Goal: Task Accomplishment & Management: Manage account settings

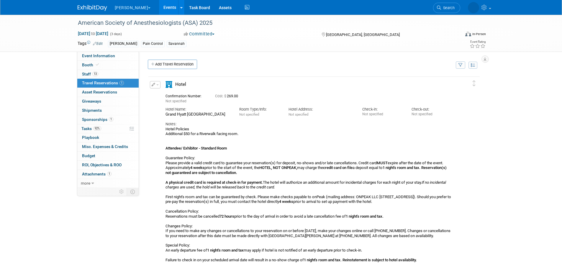
click at [159, 7] on link "Events" at bounding box center [170, 7] width 22 height 15
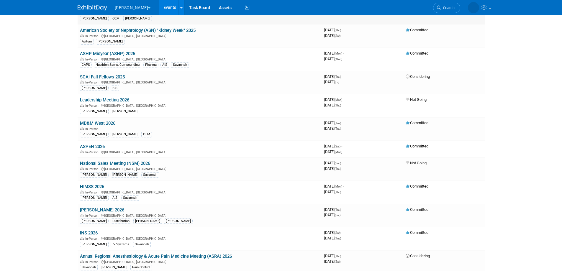
scroll to position [273, 0]
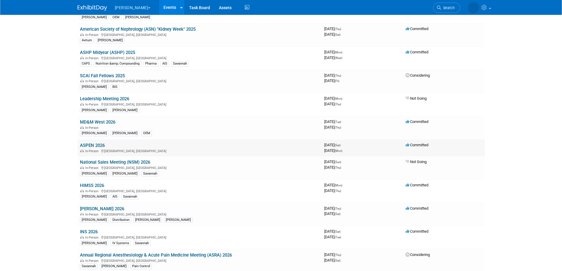
click at [98, 144] on link "ASPEN 2026" at bounding box center [92, 145] width 25 height 5
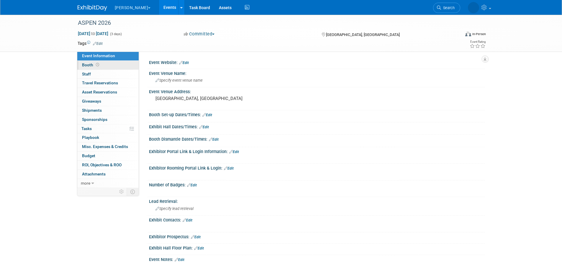
click at [88, 63] on span "Booth" at bounding box center [91, 64] width 18 height 5
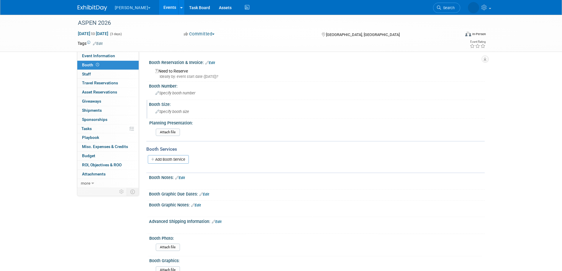
click at [166, 113] on span "Specify booth size" at bounding box center [172, 111] width 34 height 4
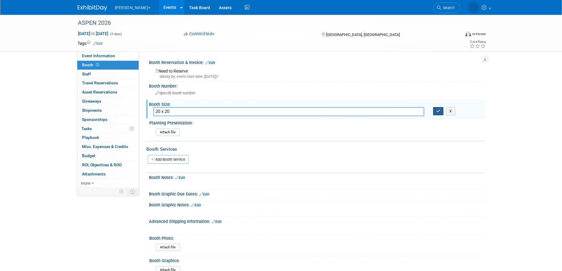
type input "20 x 20"
click at [438, 109] on icon "button" at bounding box center [438, 111] width 4 height 4
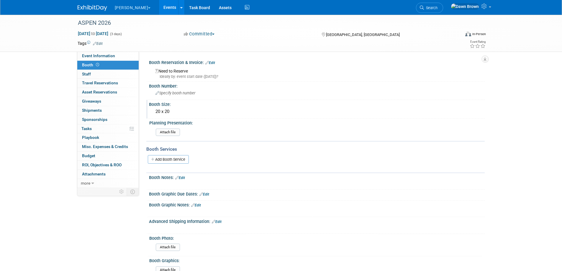
click at [207, 61] on icon at bounding box center [207, 63] width 4 height 4
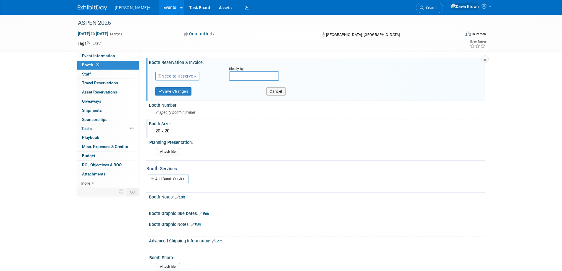
click at [347, 134] on div "20 x 20" at bounding box center [316, 130] width 327 height 9
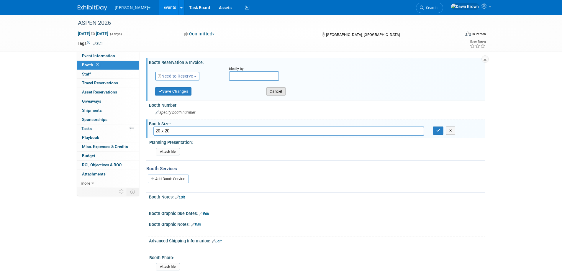
click at [285, 92] on button "Cancel" at bounding box center [275, 91] width 19 height 8
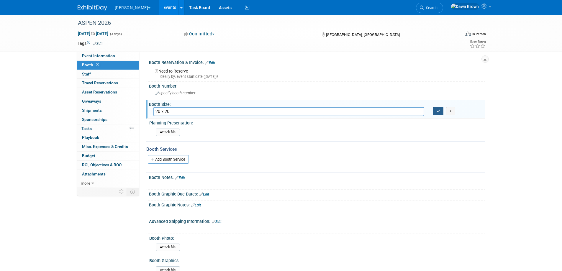
click at [435, 113] on button "button" at bounding box center [438, 111] width 11 height 8
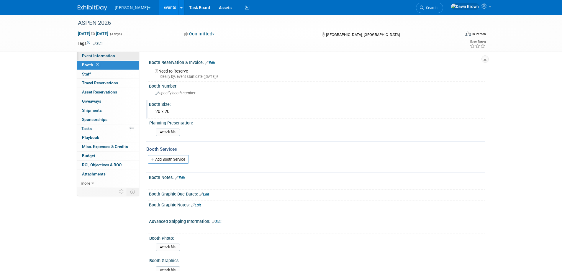
click at [104, 57] on span "Event Information" at bounding box center [98, 55] width 33 height 5
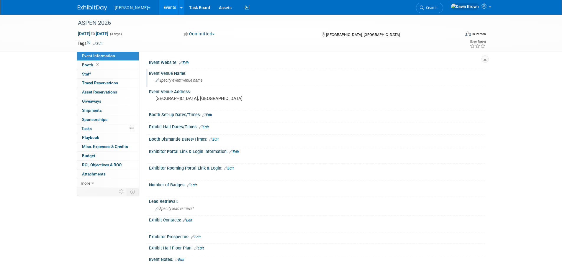
click at [183, 82] on span "Specify event venue name" at bounding box center [178, 80] width 47 height 4
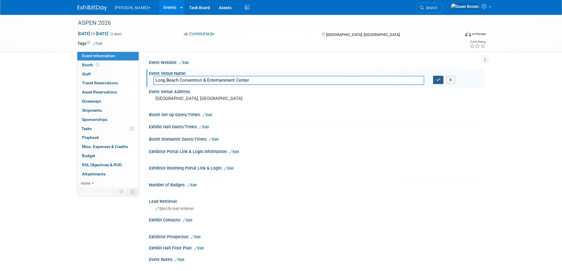
type input "Long Beach Convention & Entertainment Center"
click at [433, 77] on button "button" at bounding box center [438, 80] width 11 height 8
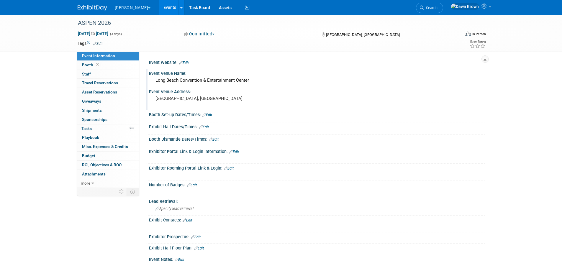
click at [180, 96] on pre "[GEOGRAPHIC_DATA], [GEOGRAPHIC_DATA]" at bounding box center [218, 98] width 127 height 5
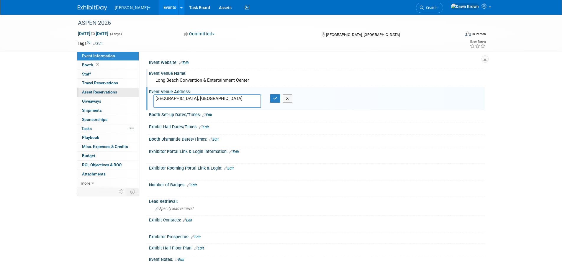
drag, startPoint x: 203, startPoint y: 99, endPoint x: 138, endPoint y: 96, distance: 64.6
click at [138, 96] on div "Event Information Event Info Booth Booth 0 Staff 0 Staff 0 Travel Reservations …" at bounding box center [281, 180] width 416 height 331
type textarea "300 East Ocean Boulevard Long Beach, CA 90802"
click at [276, 98] on icon "button" at bounding box center [275, 98] width 4 height 4
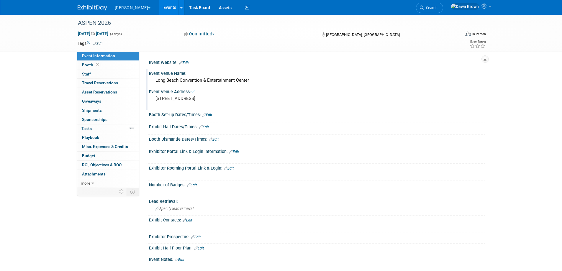
click at [180, 62] on icon at bounding box center [181, 63] width 4 height 4
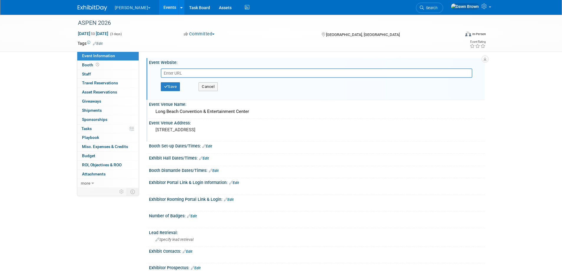
paste input "https://nutritioncare.org/conference/"
type input "https://nutritioncare.org/conference/"
click at [175, 84] on button "Save" at bounding box center [170, 86] width 19 height 9
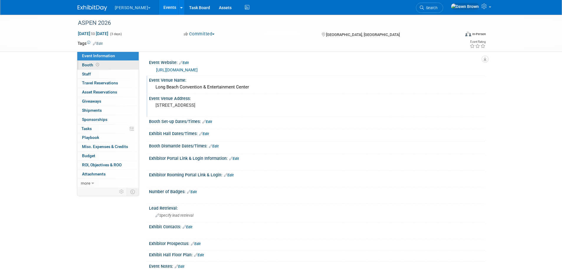
click at [91, 64] on span "Booth" at bounding box center [91, 64] width 18 height 5
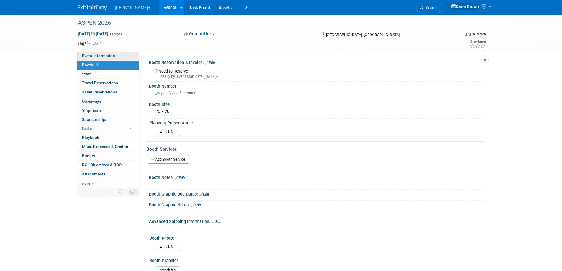
click at [104, 56] on span "Event Information" at bounding box center [98, 55] width 33 height 5
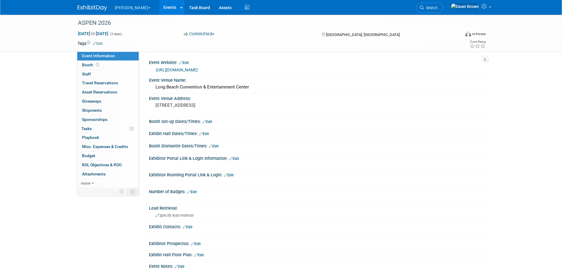
click at [199, 134] on icon at bounding box center [201, 134] width 4 height 4
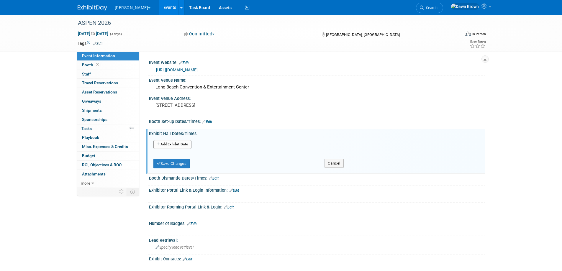
click at [184, 144] on button "Add Another Exhibit Date" at bounding box center [172, 144] width 38 height 9
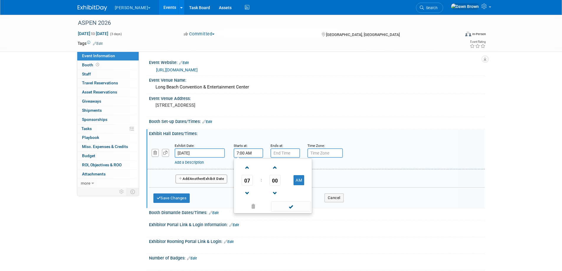
click at [243, 152] on input "7:00 AM" at bounding box center [247, 152] width 29 height 9
click at [249, 193] on span at bounding box center [247, 193] width 10 height 10
click at [303, 178] on button "AM" at bounding box center [298, 180] width 11 height 10
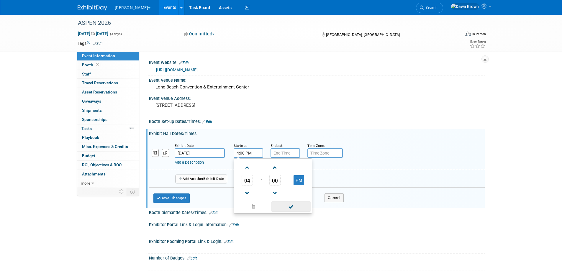
click at [293, 206] on span at bounding box center [291, 206] width 40 height 10
type input "4:00 PM"
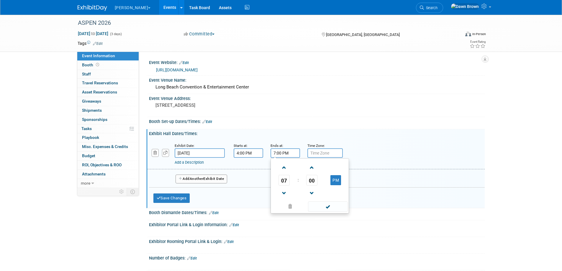
click at [278, 153] on input "7:00 PM" at bounding box center [284, 152] width 29 height 9
click at [286, 189] on span at bounding box center [284, 193] width 10 height 10
click at [310, 180] on span "00" at bounding box center [311, 180] width 11 height 11
click at [318, 180] on td "30" at bounding box center [319, 184] width 19 height 16
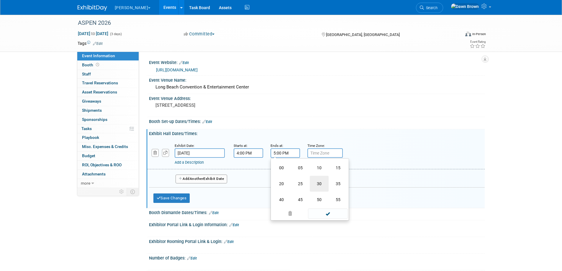
type input "5:30 PM"
click at [327, 207] on span at bounding box center [328, 206] width 40 height 10
click at [325, 156] on input "text" at bounding box center [324, 152] width 35 height 9
type input "PST"
click at [184, 177] on button "Add Another Exhibit Date" at bounding box center [201, 179] width 52 height 9
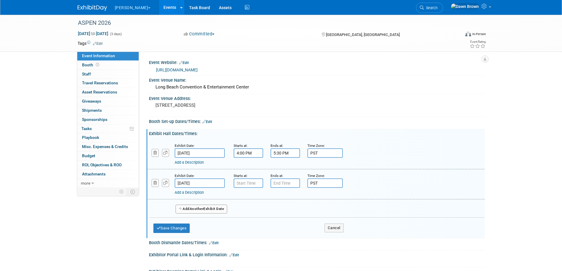
click at [184, 205] on button "Add Another Exhibit Date" at bounding box center [201, 209] width 52 height 9
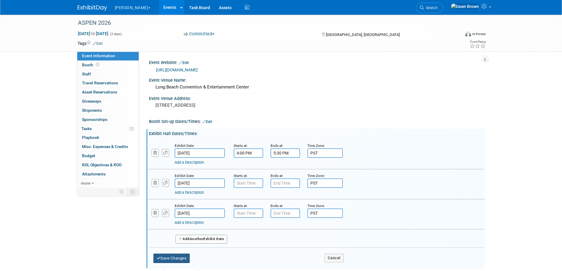
click at [179, 259] on button "Save Changes" at bounding box center [171, 258] width 37 height 9
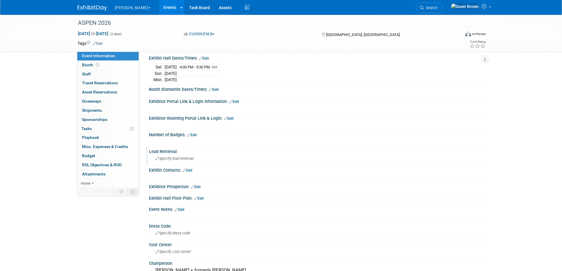
scroll to position [74, 0]
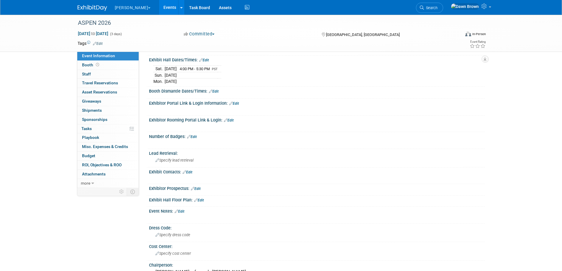
click at [195, 200] on icon at bounding box center [196, 200] width 4 height 4
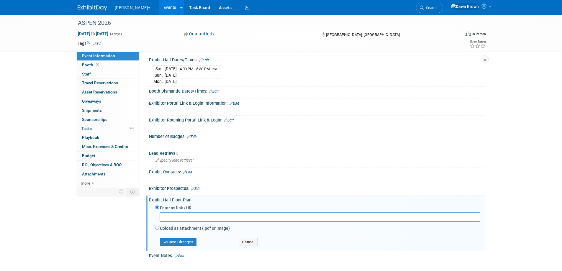
click at [241, 247] on div "Save Changes Cancel" at bounding box center [317, 241] width 325 height 17
click at [245, 243] on button "Cancel" at bounding box center [248, 242] width 19 height 8
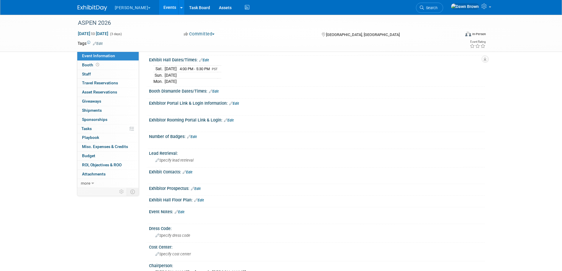
click at [159, 6] on link "Events" at bounding box center [170, 7] width 22 height 15
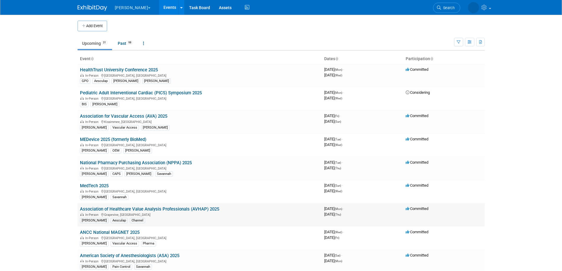
click at [176, 206] on link "Association of Healthcare Value Analysis Professionals (AVHAP) 2025" at bounding box center [149, 208] width 139 height 5
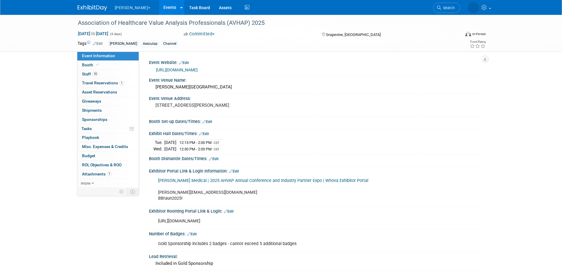
click at [201, 133] on icon at bounding box center [201, 134] width 4 height 4
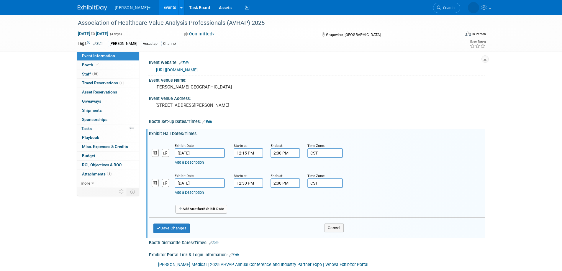
click at [213, 208] on button "Add Another Exhibit Date" at bounding box center [201, 209] width 52 height 9
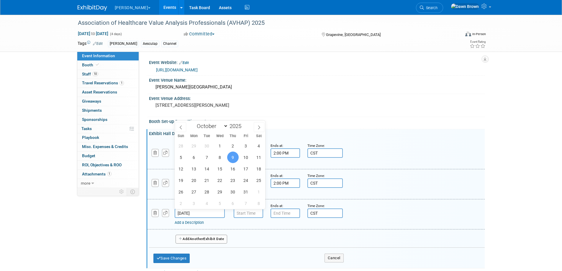
click at [208, 211] on input "[DATE]" at bounding box center [200, 212] width 50 height 9
click at [218, 155] on span "8" at bounding box center [219, 157] width 11 height 11
type input "[DATE]"
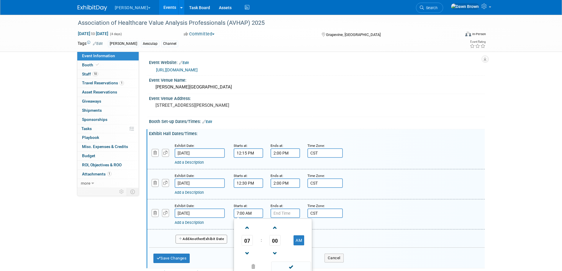
click at [243, 214] on input "7:00 AM" at bounding box center [247, 212] width 29 height 9
click at [246, 251] on span at bounding box center [247, 253] width 10 height 10
click at [298, 240] on button "AM" at bounding box center [298, 240] width 11 height 10
type input "6:00 PM"
click at [286, 213] on input "7:00 PM" at bounding box center [284, 212] width 29 height 9
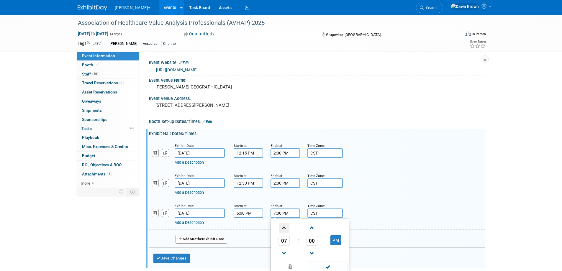
click at [284, 229] on span at bounding box center [284, 228] width 10 height 10
type input "8:00 PM"
click at [330, 267] on span at bounding box center [328, 266] width 40 height 10
click at [182, 255] on button "Save Changes" at bounding box center [171, 258] width 37 height 9
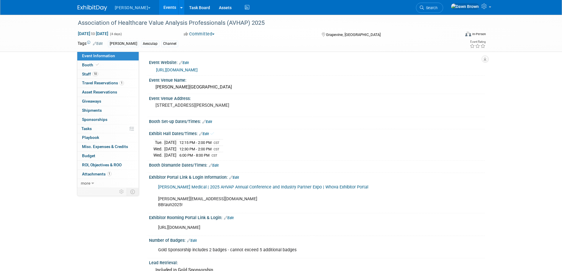
click at [204, 120] on icon at bounding box center [204, 122] width 4 height 4
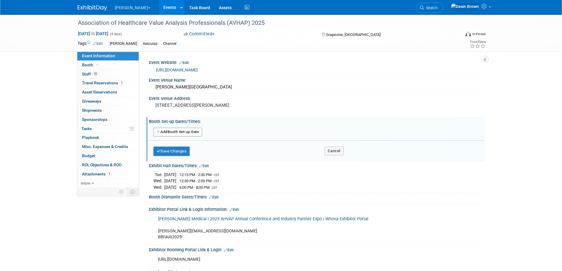
click at [200, 129] on button "Add Another Booth Set-up Date" at bounding box center [177, 132] width 49 height 9
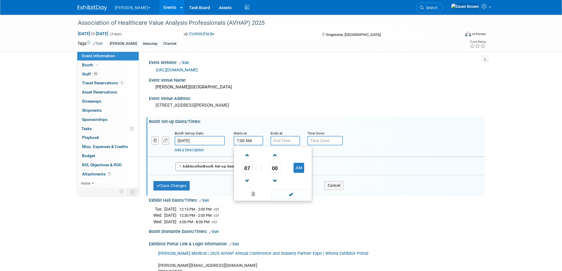
click at [248, 139] on input "7:00 AM" at bounding box center [247, 140] width 29 height 9
click at [244, 167] on span "07" at bounding box center [246, 167] width 11 height 11
click at [299, 153] on td "03" at bounding box center [301, 155] width 19 height 16
click at [299, 166] on button "AM" at bounding box center [298, 168] width 11 height 10
type input "3:00 PM"
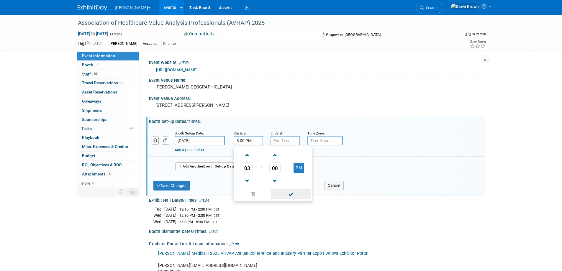
click at [291, 197] on span at bounding box center [291, 194] width 40 height 10
click at [279, 137] on input "7:00 PM" at bounding box center [284, 140] width 29 height 9
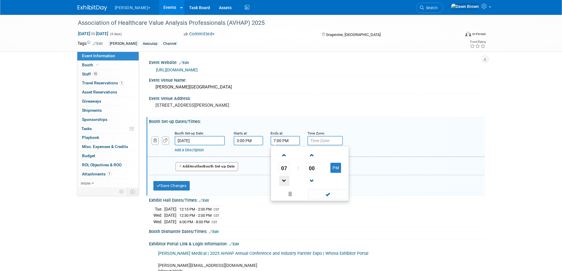
click at [284, 180] on span at bounding box center [284, 181] width 10 height 10
type input "6:00 PM"
click at [326, 193] on span at bounding box center [328, 194] width 40 height 10
click at [316, 139] on input "text" at bounding box center [324, 140] width 35 height 9
type input "CST"
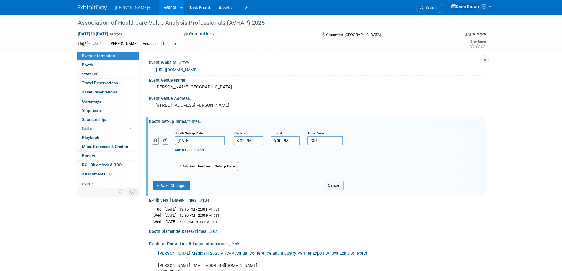
click at [217, 167] on button "Add Another Booth Set-up Date" at bounding box center [206, 166] width 62 height 9
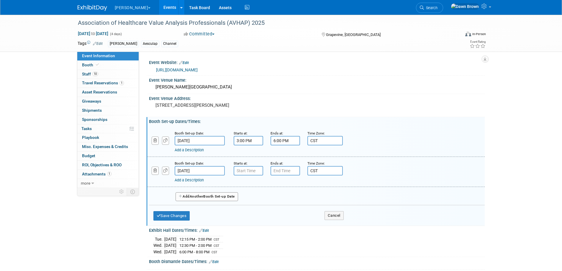
type input "7:00 AM"
click at [246, 173] on input "7:00 AM" at bounding box center [247, 170] width 29 height 9
click at [287, 226] on span at bounding box center [291, 224] width 40 height 10
click at [279, 168] on input "7:00 PM" at bounding box center [284, 170] width 29 height 9
click at [284, 197] on span "07" at bounding box center [283, 198] width 11 height 11
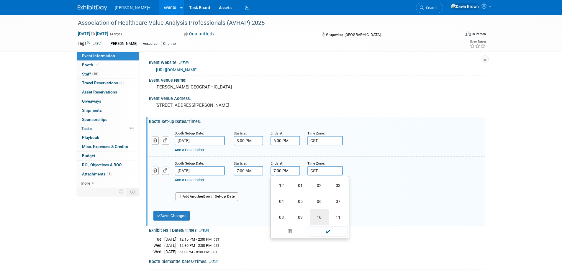
click at [322, 214] on td "10" at bounding box center [319, 217] width 19 height 16
click at [311, 198] on span "00" at bounding box center [311, 198] width 11 height 11
click at [320, 200] on td "30" at bounding box center [319, 201] width 19 height 16
click at [333, 200] on button "PM" at bounding box center [335, 198] width 11 height 10
type input "10:30 AM"
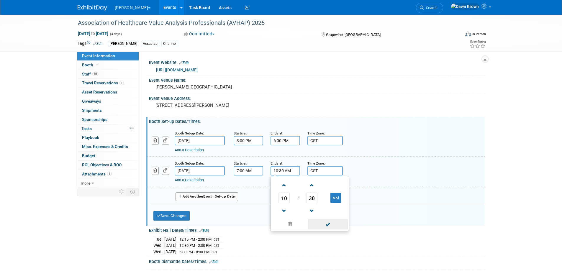
click at [328, 223] on span at bounding box center [328, 224] width 40 height 10
click at [228, 197] on button "Add Another Booth Set-up Date" at bounding box center [206, 196] width 62 height 9
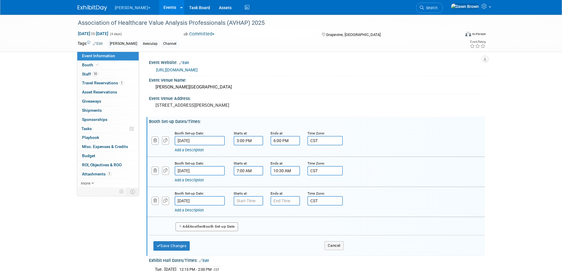
click at [228, 197] on body "[PERSON_NAME] Explore: My Workspaces 4 Go to Workspace: Aesculap [PERSON_NAME] …" at bounding box center [281, 135] width 562 height 271
click at [153, 198] on button "button" at bounding box center [155, 201] width 7 height 8
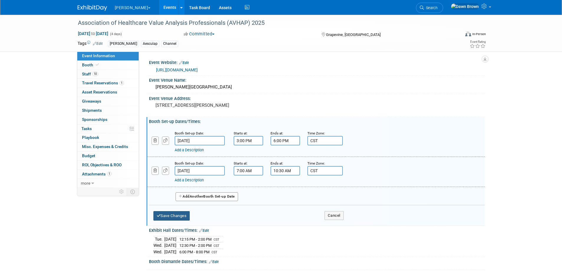
click at [163, 213] on button "Save Changes" at bounding box center [171, 215] width 37 height 9
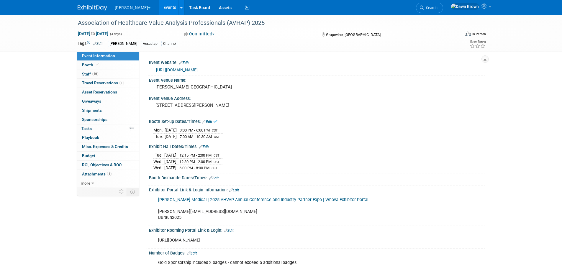
click at [212, 178] on icon at bounding box center [211, 178] width 4 height 4
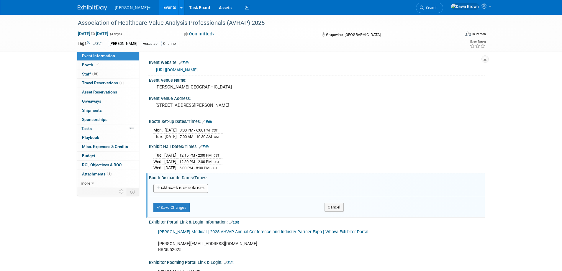
click at [196, 186] on button "Add Another Booth Dismantle Date" at bounding box center [180, 188] width 55 height 9
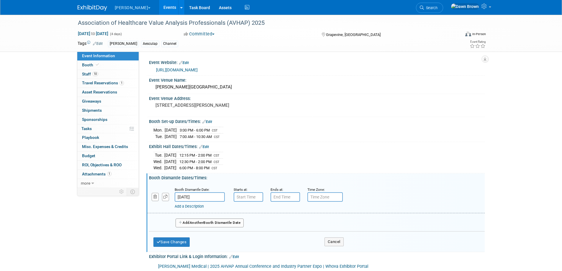
click at [200, 194] on input "[DATE]" at bounding box center [200, 196] width 50 height 9
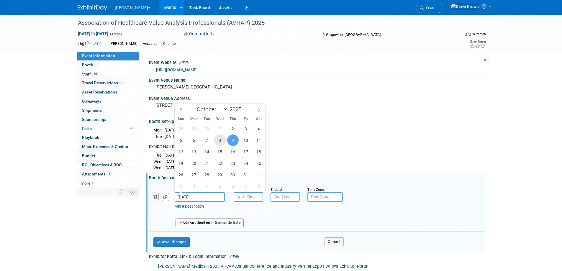
click at [222, 141] on span "8" at bounding box center [219, 139] width 11 height 11
type input "[DATE]"
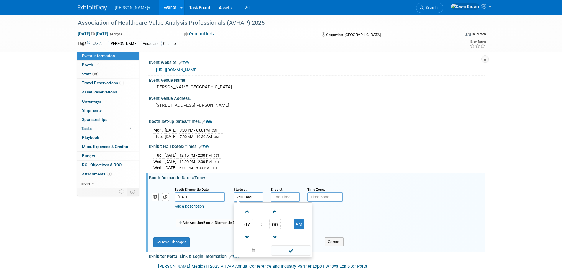
click at [239, 197] on input "7:00 AM" at bounding box center [247, 196] width 29 height 9
click at [246, 209] on span at bounding box center [247, 211] width 10 height 10
click at [297, 227] on button "AM" at bounding box center [298, 224] width 11 height 10
type input "8:00 PM"
click at [293, 249] on span at bounding box center [291, 250] width 40 height 10
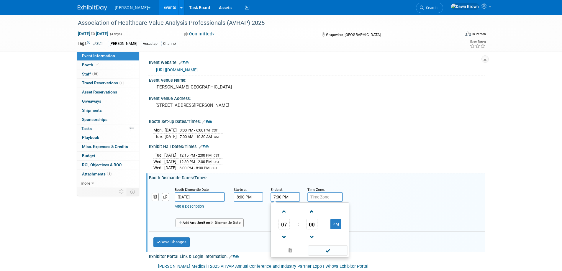
click at [280, 196] on input "7:00 PM" at bounding box center [284, 196] width 29 height 9
click at [283, 225] on span "07" at bounding box center [283, 224] width 11 height 11
click at [316, 241] on td "10" at bounding box center [319, 244] width 19 height 16
click at [313, 224] on span "00" at bounding box center [311, 224] width 11 height 11
click at [318, 225] on td "30" at bounding box center [319, 228] width 19 height 16
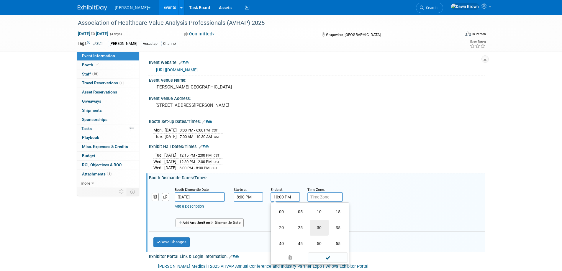
type input "10:30 PM"
click at [329, 247] on span at bounding box center [328, 250] width 40 height 10
click at [315, 197] on input "text" at bounding box center [324, 196] width 35 height 9
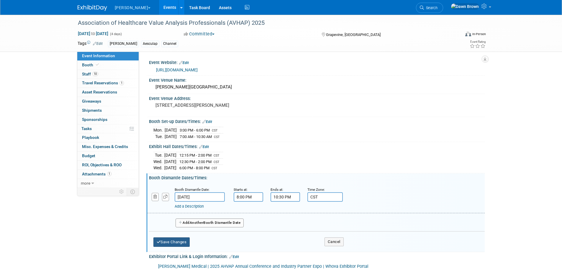
type input "CST"
click at [185, 244] on button "Save Changes" at bounding box center [171, 241] width 37 height 9
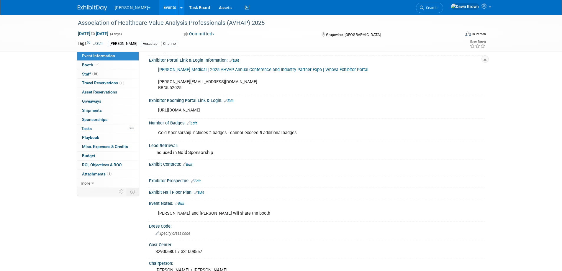
scroll to position [133, 0]
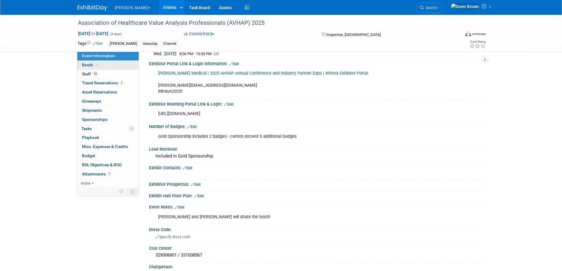
click at [93, 62] on span "Booth" at bounding box center [91, 64] width 18 height 5
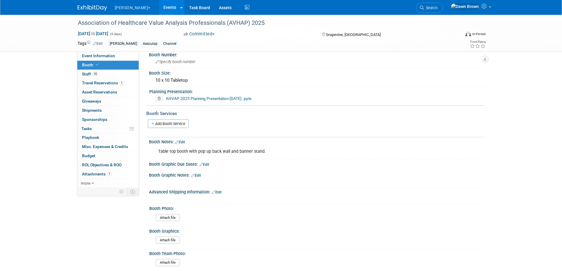
scroll to position [37, 0]
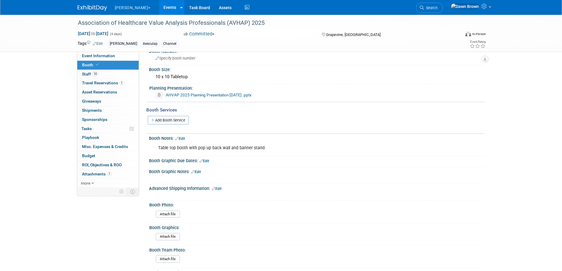
click at [214, 188] on icon at bounding box center [214, 189] width 4 height 4
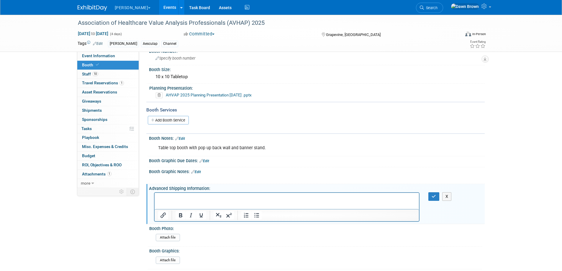
scroll to position [0, 0]
click at [160, 198] on p "Rich Text Area. Press ALT-0 for help." at bounding box center [287, 198] width 258 height 6
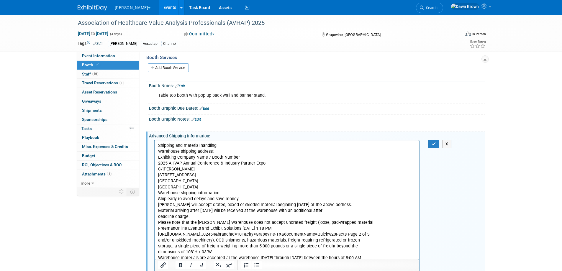
scroll to position [77, 0]
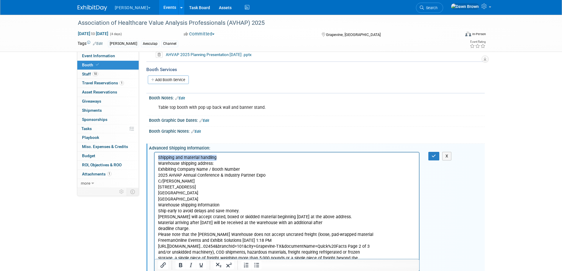
drag, startPoint x: 221, startPoint y: 157, endPoint x: 153, endPoint y: 157, distance: 68.4
click at [154, 157] on html "Shipping and material handling Warehouse shipping address: Exhibiting Company N…" at bounding box center [286, 268] width 264 height 233
click at [223, 188] on p "Shipping and material handling Warehouse shipping address: Exhibiting Company N…" at bounding box center [287, 269] width 258 height 231
drag, startPoint x: 216, startPoint y: 162, endPoint x: 136, endPoint y: 166, distance: 79.7
click at [154, 166] on html "Shipping and material handling Warehouse shipping address: Exhibiting Company N…" at bounding box center [286, 268] width 264 height 233
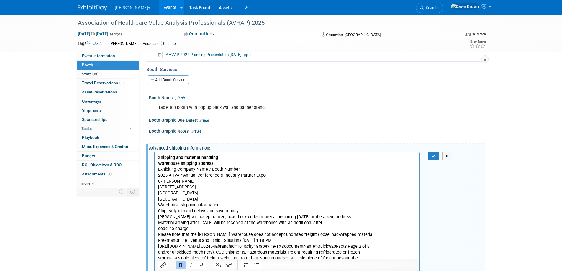
click at [224, 160] on p "Shipping and material handling Warehouse shipping address: Exhibiting Company N…" at bounding box center [287, 269] width 258 height 231
click at [263, 204] on p "Shipping and material handling Warehouse shipping address: Exhibiting Company N…" at bounding box center [287, 269] width 258 height 231
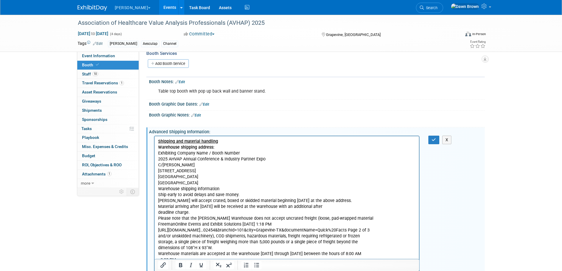
scroll to position [99, 0]
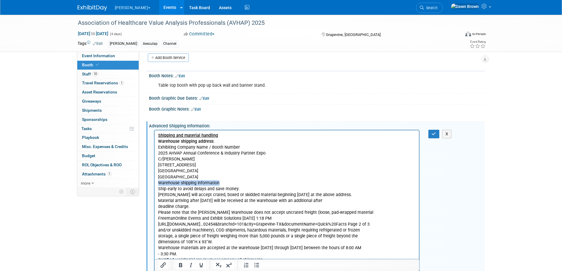
drag, startPoint x: 158, startPoint y: 182, endPoint x: 235, endPoint y: 185, distance: 77.0
click at [235, 185] on p "Shipping and material handling Warehouse shipping address: Exhibiting Company N…" at bounding box center [287, 247] width 258 height 231
click at [233, 134] on p "Shipping and material handling Warehouse shipping address: Exhibiting Company N…" at bounding box center [287, 247] width 258 height 231
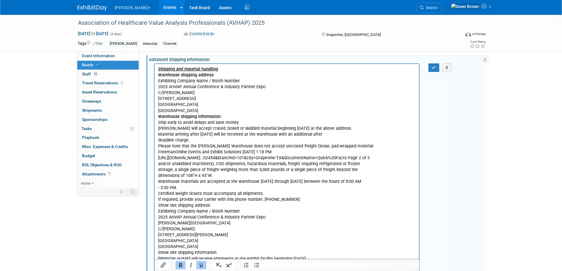
scroll to position [173, 0]
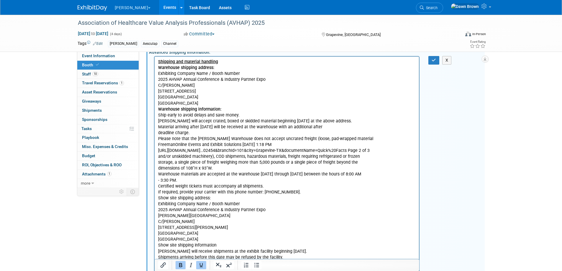
click at [299, 197] on p "Shipping and material handling Warehouse shipping address: Exhibiting Company N…" at bounding box center [287, 174] width 258 height 231
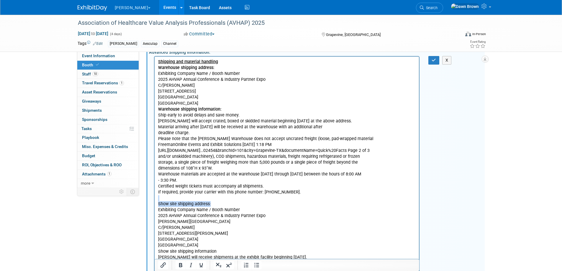
drag, startPoint x: 216, startPoint y: 210, endPoint x: 153, endPoint y: 206, distance: 63.0
click at [154, 206] on html "Shipping and material handling Warehouse shipping address: Exhibiting Company N…" at bounding box center [286, 175] width 264 height 239
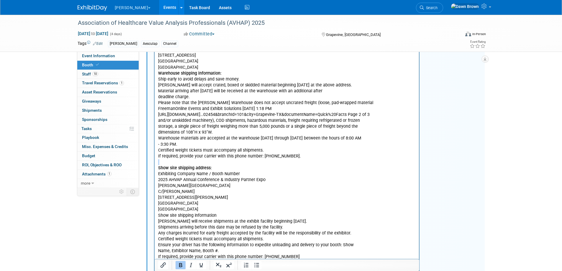
scroll to position [210, 0]
drag, startPoint x: 222, startPoint y: 220, endPoint x: 157, endPoint y: 216, distance: 65.6
click at [157, 216] on html "Shipping and material handling Warehouse shipping address: Exhibiting Company N…" at bounding box center [286, 138] width 264 height 239
click at [157, 219] on html "Shipping and material handling Warehouse shipping address: Exhibiting Company N…" at bounding box center [286, 138] width 264 height 239
drag, startPoint x: 219, startPoint y: 219, endPoint x: 157, endPoint y: 219, distance: 62.2
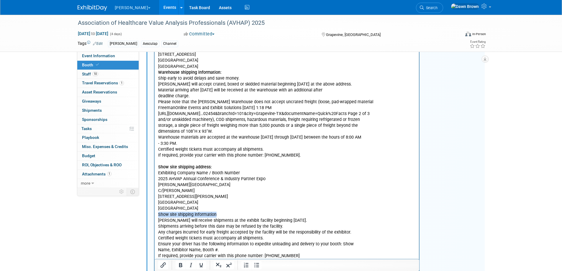
click at [157, 219] on html "Shipping and material handling Warehouse shipping address: Exhibiting Company N…" at bounding box center [286, 138] width 264 height 239
click at [216, 222] on p "Show site shipping address: Exhibiting Company Name / Booth Number 2025 AHVAP A…" at bounding box center [287, 208] width 258 height 101
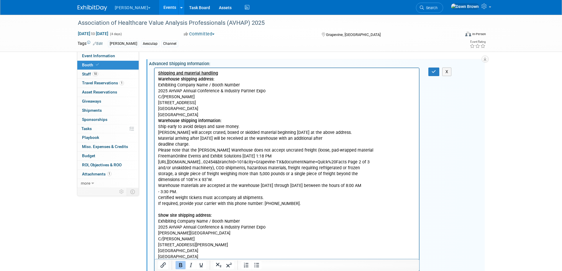
scroll to position [158, 0]
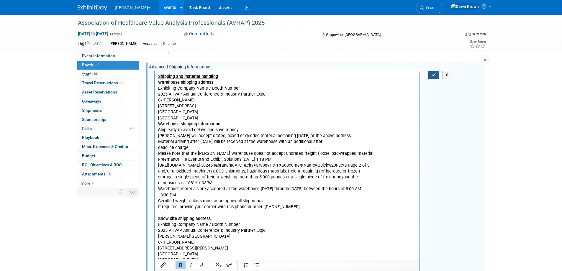
click at [433, 73] on icon "button" at bounding box center [433, 75] width 4 height 4
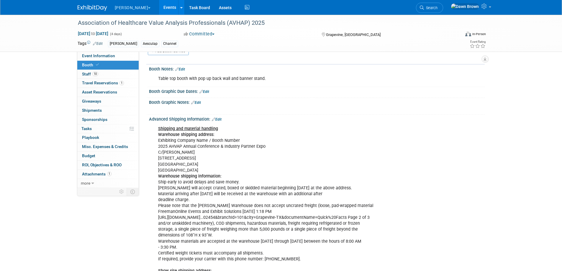
scroll to position [99, 0]
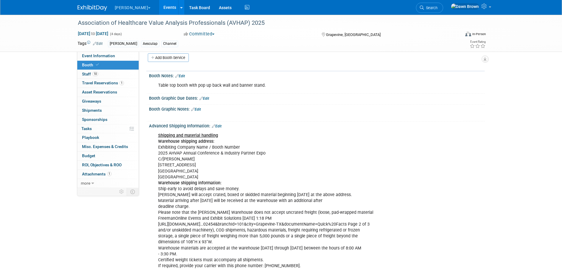
click at [214, 125] on icon at bounding box center [214, 126] width 4 height 4
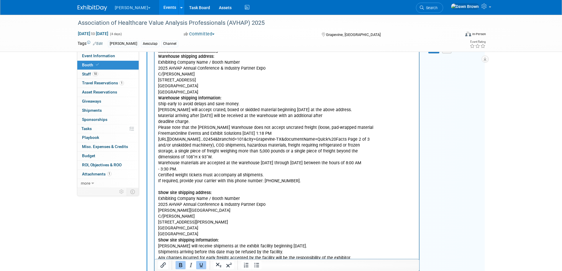
scroll to position [188, 0]
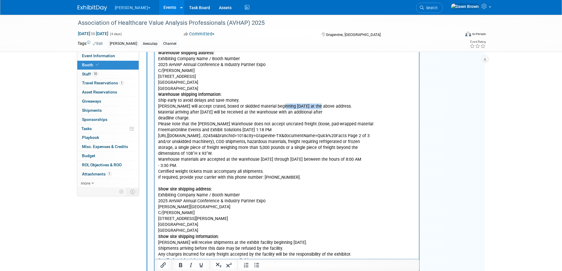
drag, startPoint x: 279, startPoint y: 106, endPoint x: 318, endPoint y: 104, distance: 38.4
click at [318, 104] on p "Shipping and material handling Warehouse shipping address: Exhibiting Company N…" at bounding box center [287, 162] width 258 height 237
drag, startPoint x: 157, startPoint y: 111, endPoint x: 236, endPoint y: 109, distance: 79.3
click at [236, 109] on body "Shipping and material handling Warehouse shipping address: Exhibiting Company N…" at bounding box center [286, 162] width 258 height 237
click at [335, 198] on p "Shipping and material handling Warehouse shipping address: Exhibiting Company N…" at bounding box center [287, 162] width 258 height 237
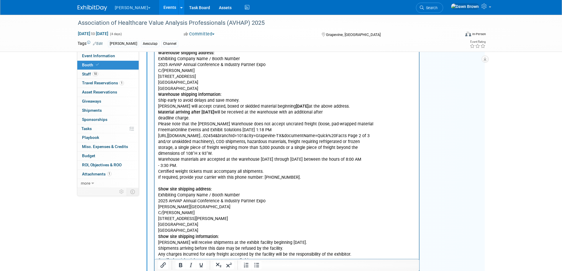
click at [258, 129] on p "Shipping and material handling Warehouse shipping address: Exhibiting Company N…" at bounding box center [287, 162] width 258 height 237
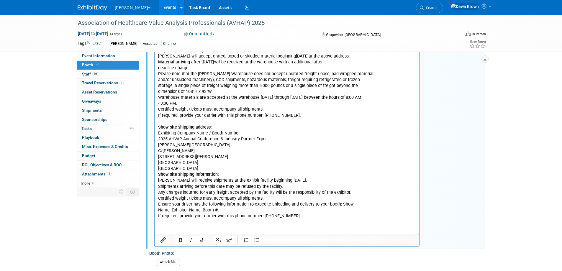
scroll to position [99, 0]
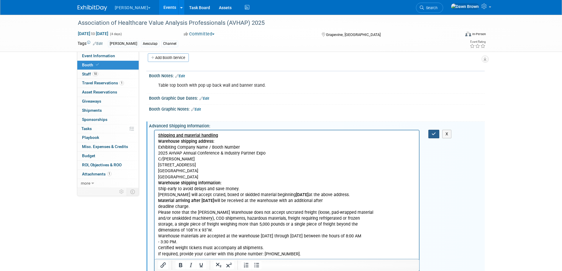
click at [433, 134] on icon "button" at bounding box center [433, 134] width 4 height 4
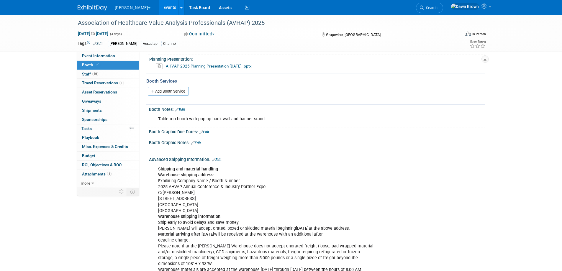
scroll to position [0, 0]
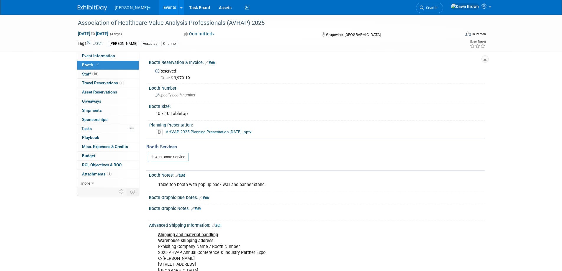
click at [159, 132] on icon at bounding box center [159, 132] width 7 height 6
click at [153, 154] on link "Yes" at bounding box center [152, 154] width 17 height 9
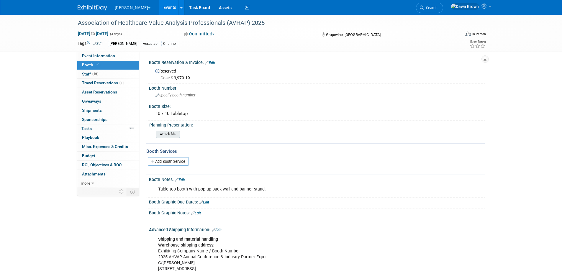
click at [173, 132] on input "file" at bounding box center [139, 134] width 80 height 7
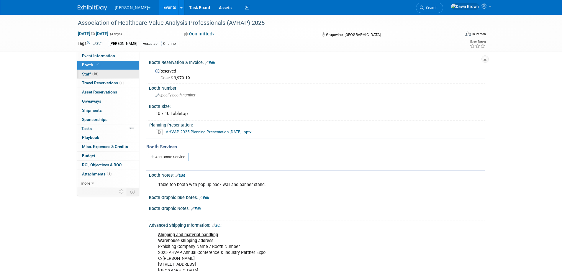
click at [87, 75] on span "Staff 10" at bounding box center [90, 74] width 16 height 5
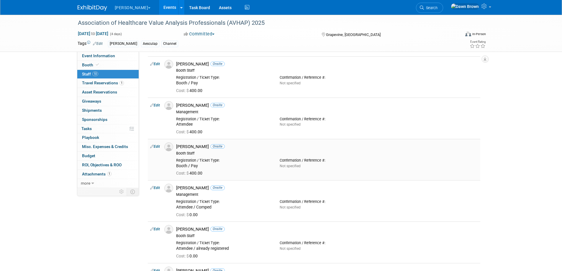
scroll to position [192, 0]
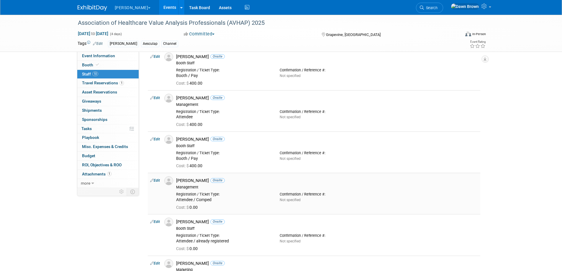
click at [149, 180] on td "Edit" at bounding box center [155, 193] width 14 height 41
click at [151, 180] on icon at bounding box center [152, 180] width 4 height 6
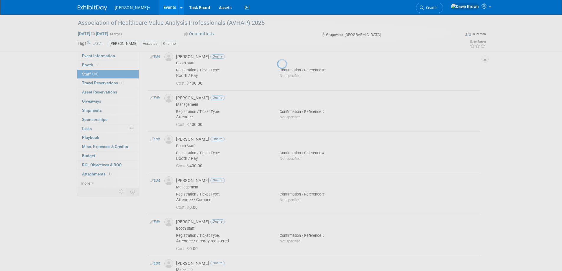
select select "5c026ee4-295e-448d-b17a-014235a32d66"
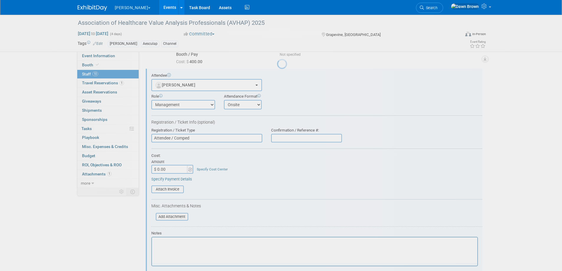
scroll to position [0, 0]
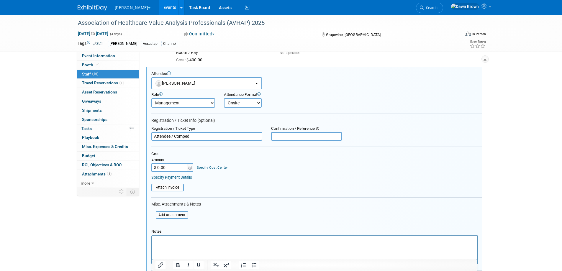
drag, startPoint x: 153, startPoint y: 136, endPoint x: 168, endPoint y: 141, distance: 15.5
click at [153, 136] on input "Attendee / Comped" at bounding box center [206, 136] width 111 height 9
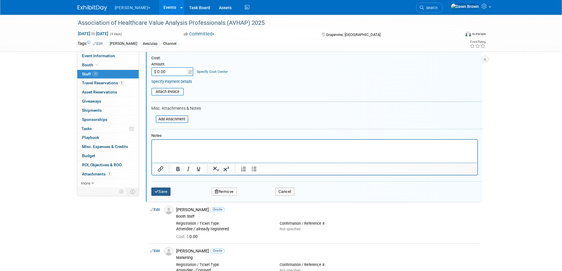
type input "Booth / Comped"
click at [165, 192] on button "Save" at bounding box center [160, 191] width 19 height 8
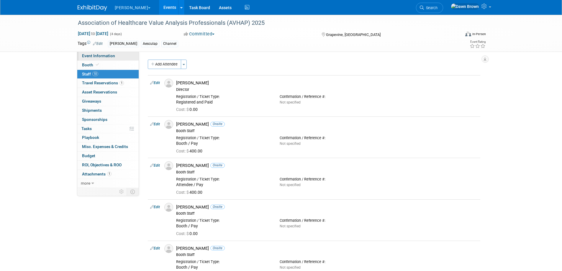
click at [101, 54] on span "Event Information" at bounding box center [98, 55] width 33 height 5
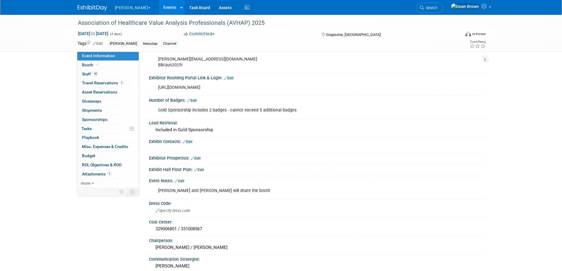
scroll to position [157, 0]
